Goal: Transaction & Acquisition: Purchase product/service

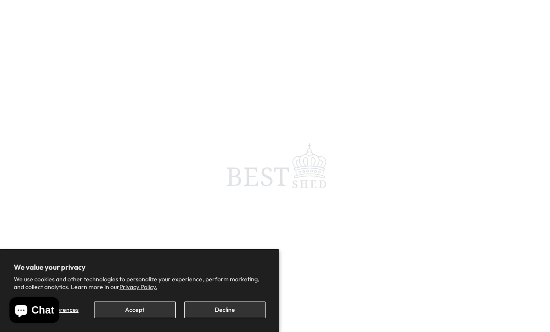
scroll to position [4, 0]
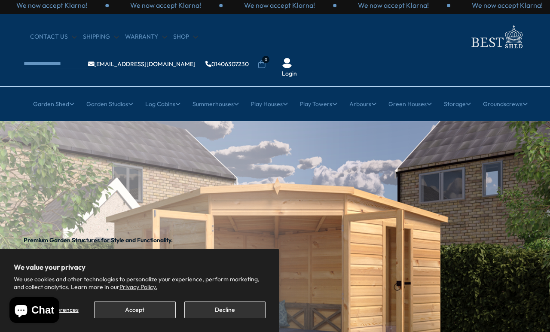
click at [145, 314] on button "Accept" at bounding box center [134, 310] width 81 height 17
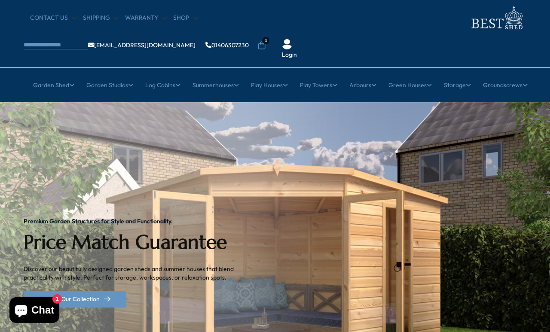
scroll to position [23, 0]
click at [119, 146] on link "Wooden Sheds" at bounding box center [103, 153] width 42 height 15
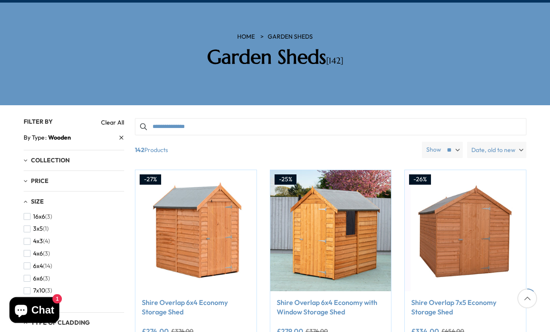
scroll to position [111, 0]
click at [25, 215] on span "button" at bounding box center [27, 218] width 7 height 7
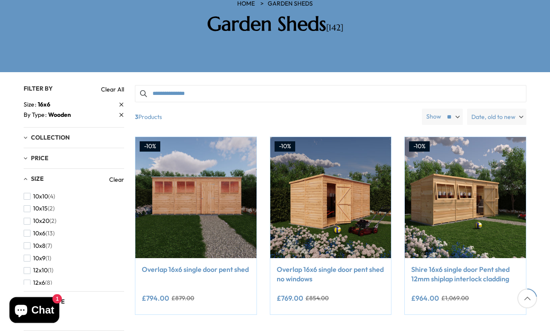
scroll to position [158, 0]
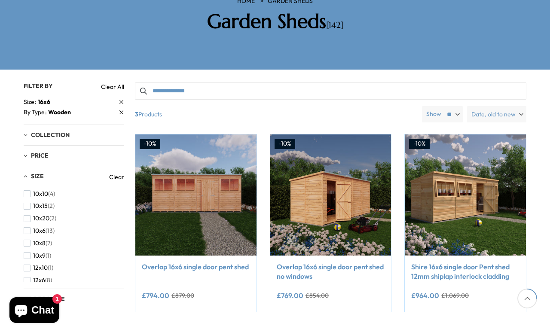
click at [200, 187] on img at bounding box center [195, 194] width 121 height 121
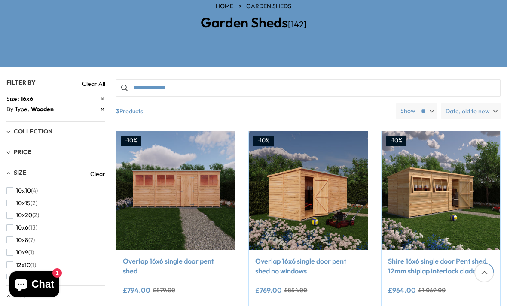
scroll to position [154, 0]
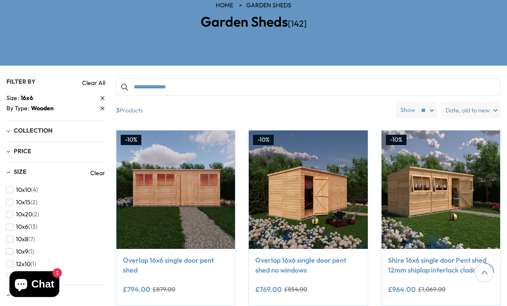
click at [443, 177] on img at bounding box center [441, 190] width 119 height 119
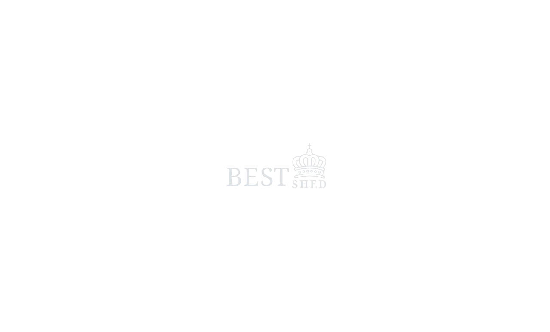
scroll to position [4, 0]
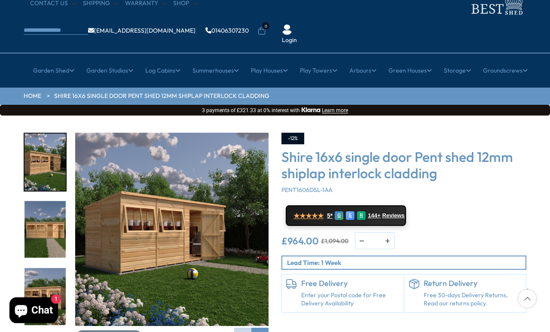
scroll to position [43, 0]
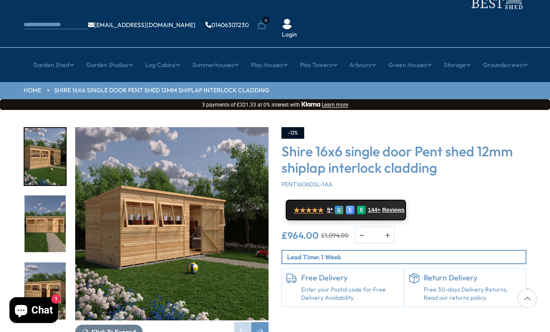
click at [111, 306] on span "Click To Expand" at bounding box center [114, 332] width 44 height 8
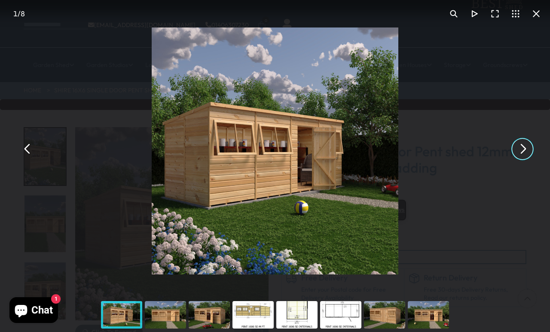
click at [507, 159] on button "You can close this modal content with the ESC key" at bounding box center [522, 149] width 21 height 21
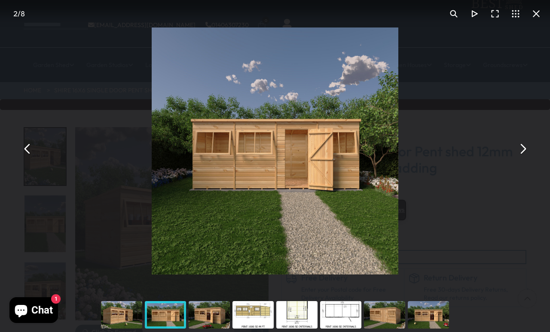
click at [507, 9] on button "You can close this modal content with the ESC key" at bounding box center [536, 13] width 21 height 21
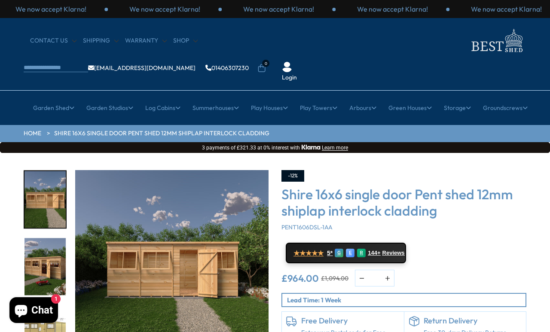
click at [122, 168] on link "Cheap 19mm Cabins" at bounding box center [103, 175] width 58 height 15
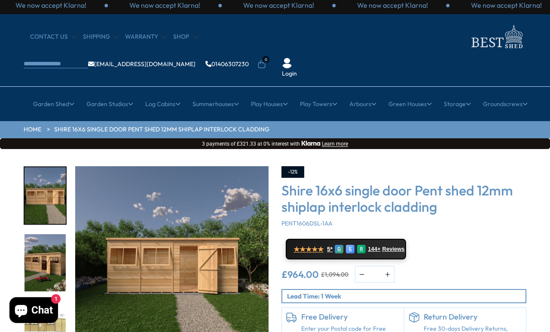
scroll to position [73, 0]
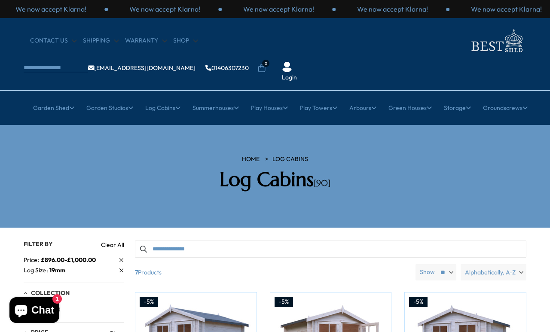
click at [123, 168] on link "Hexagonal Summerhouses" at bounding box center [103, 175] width 76 height 15
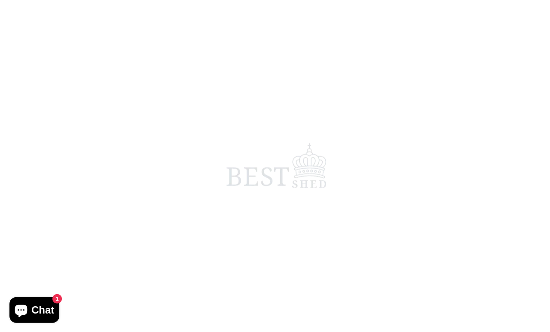
scroll to position [185, 0]
